Goal: Navigation & Orientation: Go to known website

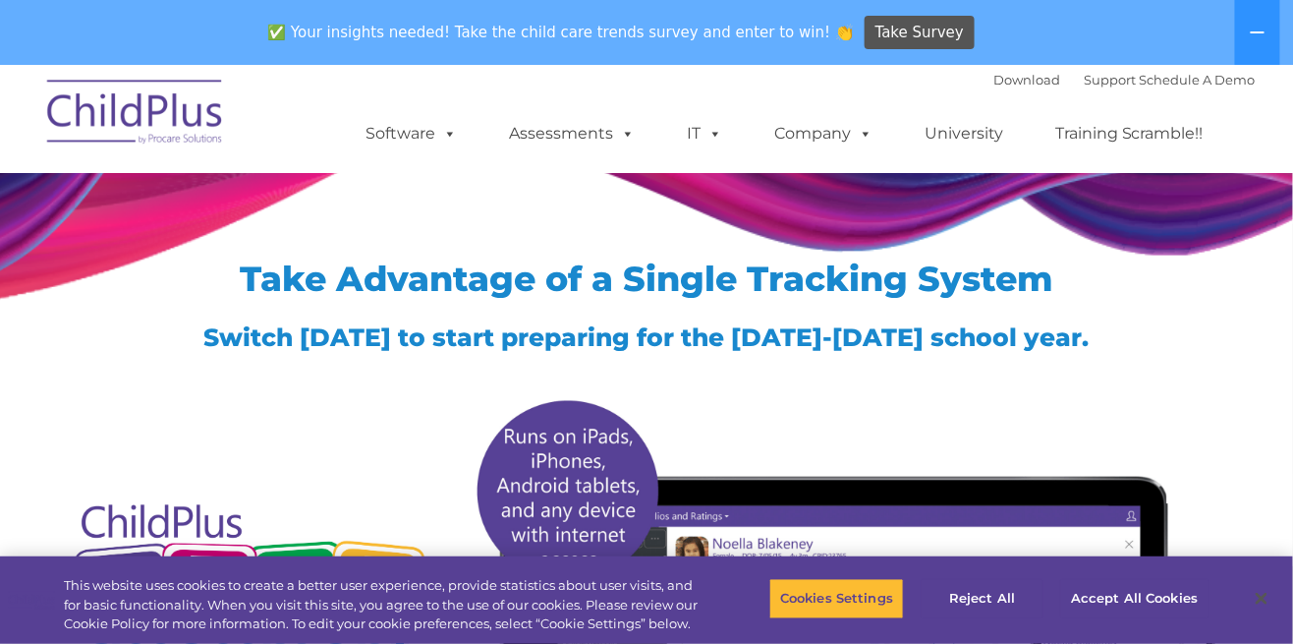
click at [177, 111] on img at bounding box center [135, 115] width 197 height 98
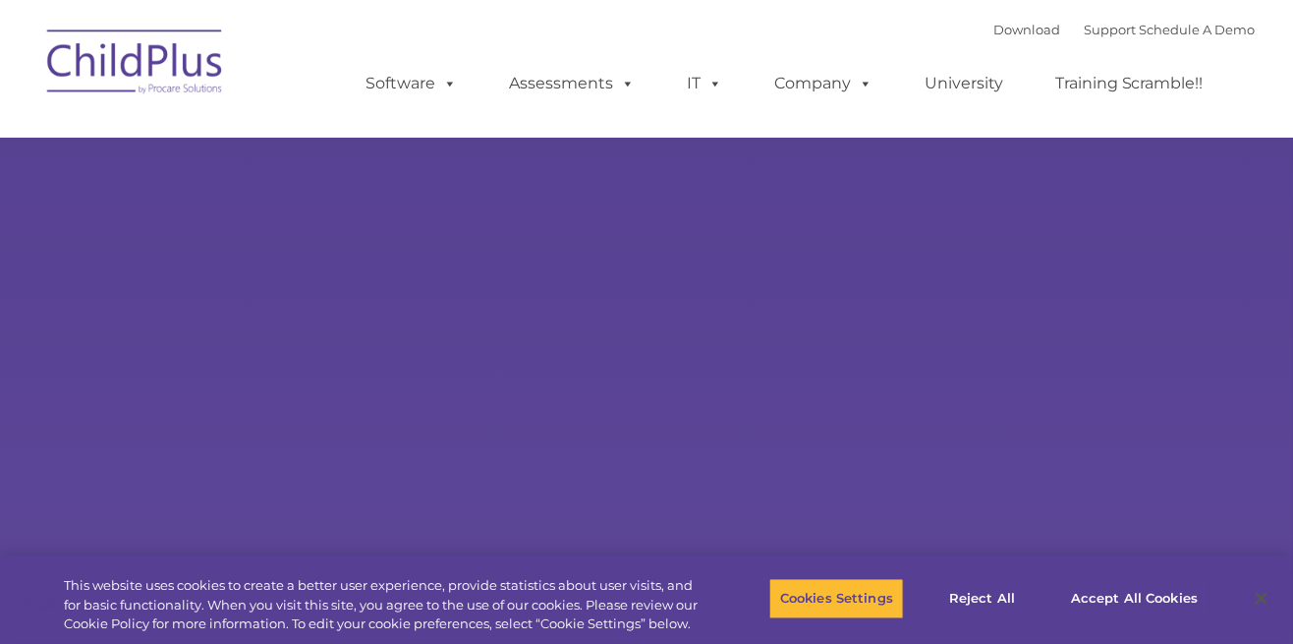
type input ""
select select "MEDIUM"
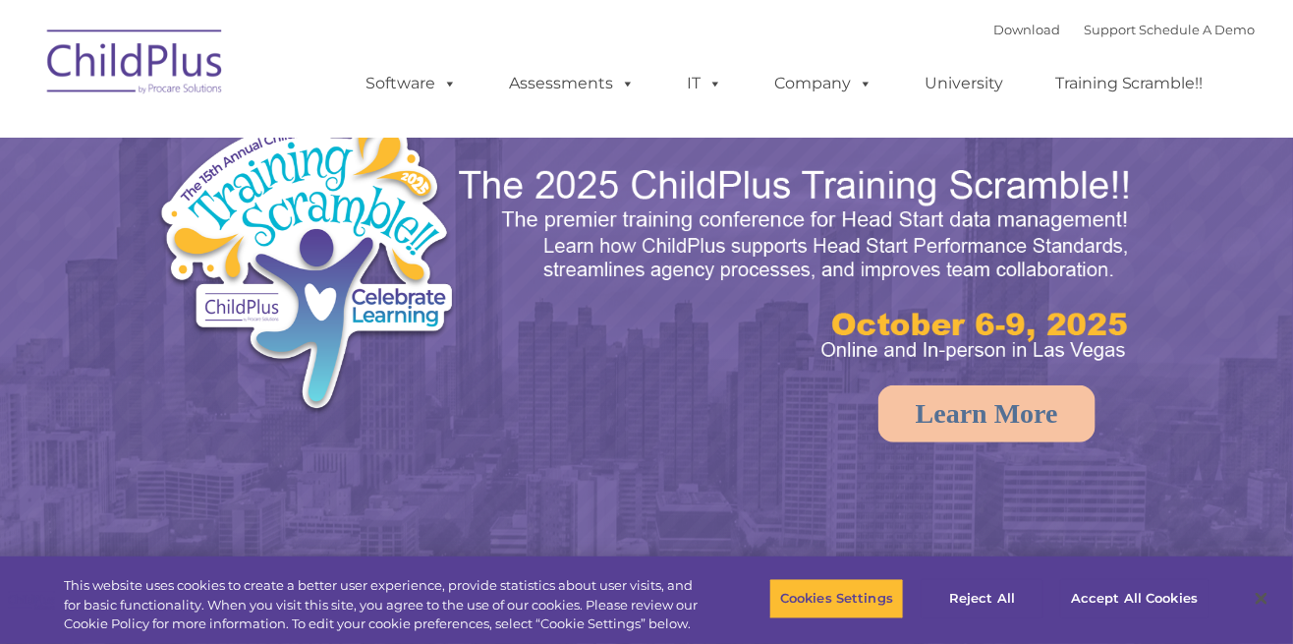
select select "MEDIUM"
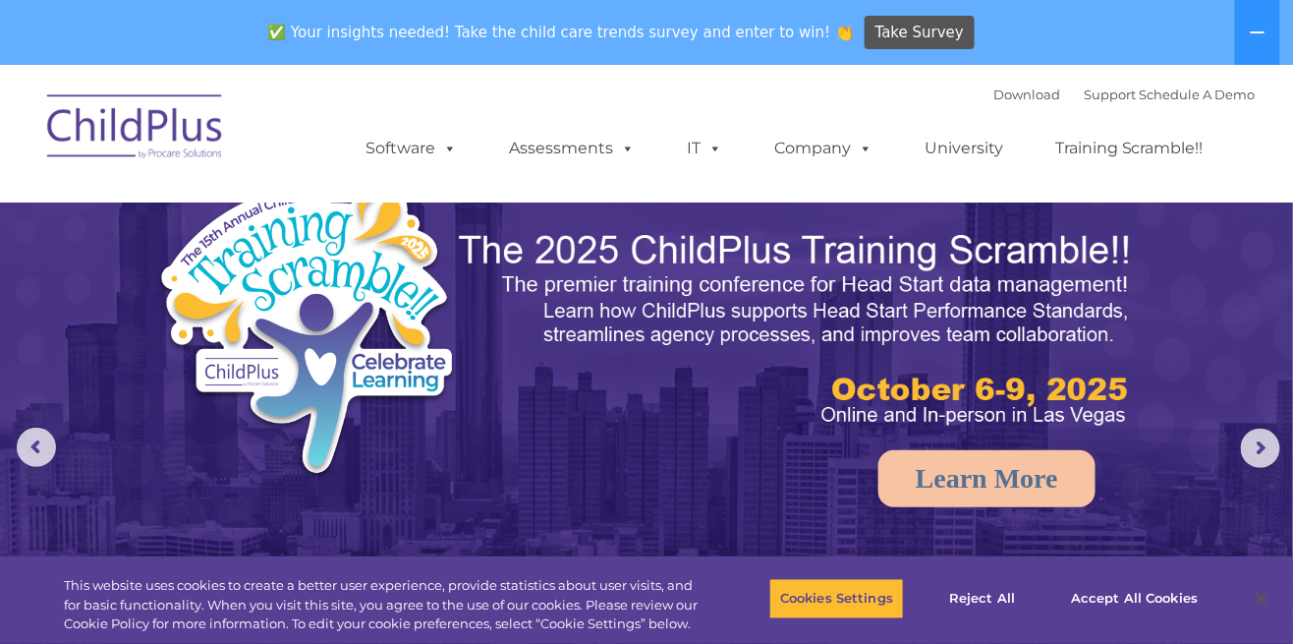
click at [1256, 456] on rs-arrow at bounding box center [1260, 447] width 39 height 39
